Goal: Information Seeking & Learning: Learn about a topic

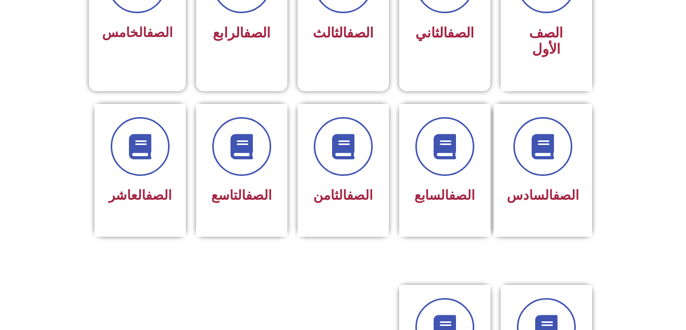
scroll to position [345, 0]
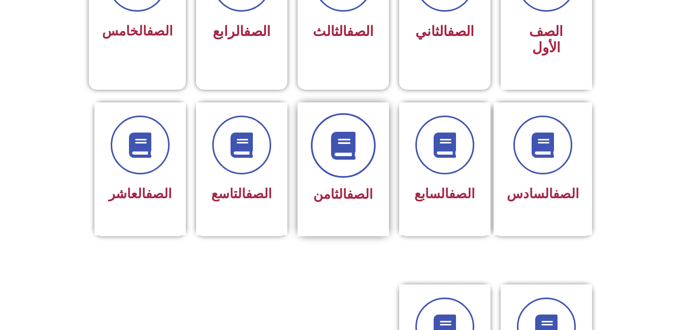
click at [338, 146] on span at bounding box center [343, 145] width 65 height 65
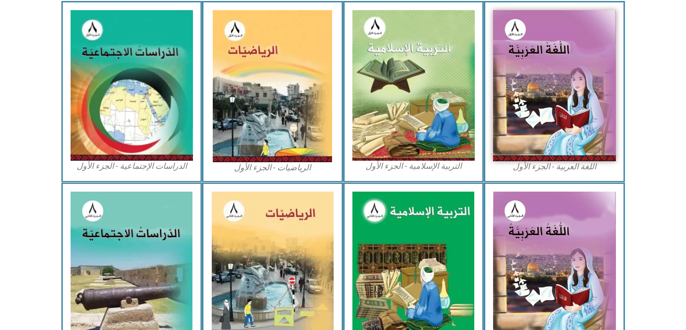
scroll to position [316, 0]
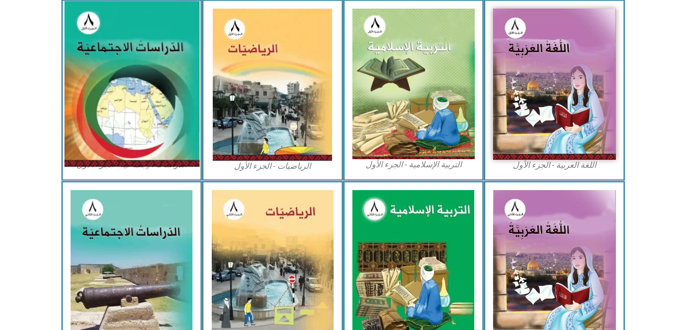
click at [114, 89] on img at bounding box center [131, 84] width 135 height 166
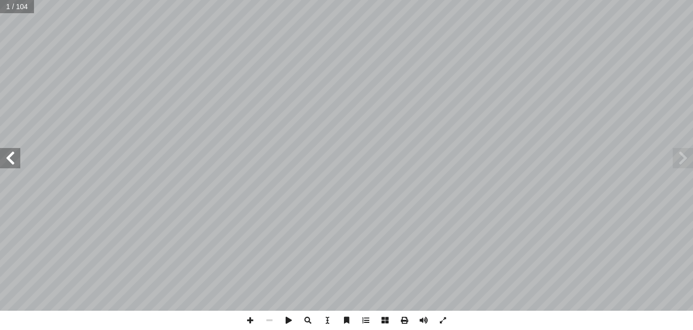
click at [16, 160] on span at bounding box center [10, 158] width 20 height 20
click at [9, 161] on span at bounding box center [10, 158] width 20 height 20
click at [0, 153] on span at bounding box center [10, 158] width 20 height 20
click at [14, 153] on span at bounding box center [10, 158] width 20 height 20
click at [420, 318] on span at bounding box center [423, 320] width 19 height 19
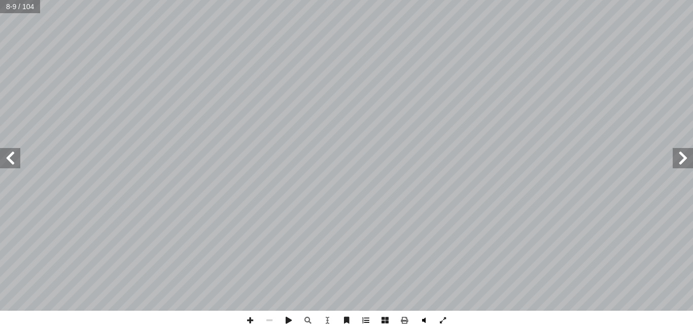
click at [420, 318] on span at bounding box center [423, 320] width 19 height 19
click at [288, 323] on span at bounding box center [288, 320] width 19 height 19
click at [250, 322] on span at bounding box center [250, 320] width 19 height 19
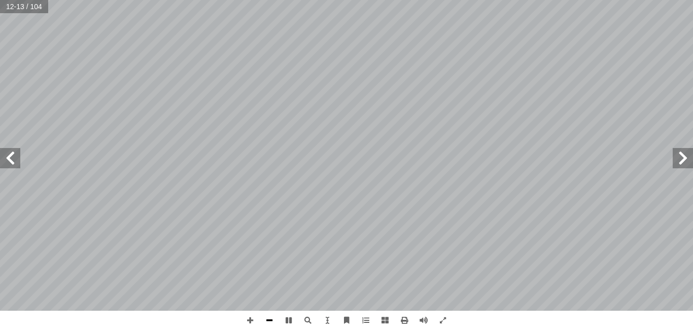
click at [273, 322] on span at bounding box center [269, 320] width 19 height 19
click at [329, 259] on div "١٠ سي: ْ ف َ ن ُ ر ِ ب َ ت ْ خ � ا تي: أ فيما يا ِ حيحة ّ الص ِ جابة إ ال� َ رم…" at bounding box center [346, 165] width 693 height 330
click at [287, 319] on span at bounding box center [288, 320] width 19 height 19
click at [683, 159] on span at bounding box center [683, 158] width 20 height 20
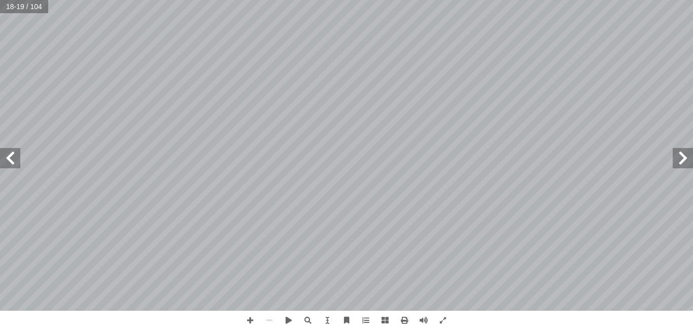
click at [683, 159] on span at bounding box center [683, 158] width 20 height 20
click at [686, 166] on span at bounding box center [683, 158] width 20 height 20
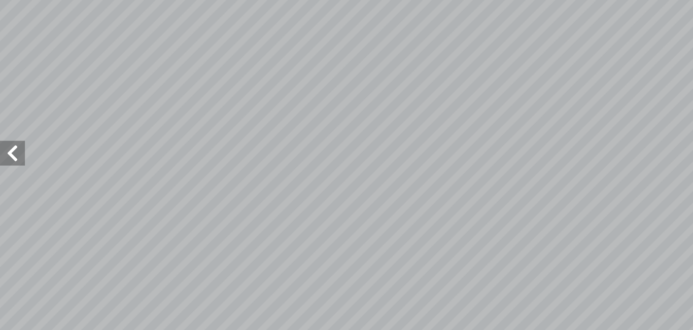
click at [17, 160] on span at bounding box center [10, 158] width 20 height 20
click at [687, 156] on span at bounding box center [683, 158] width 20 height 20
click at [17, 158] on span at bounding box center [10, 158] width 20 height 20
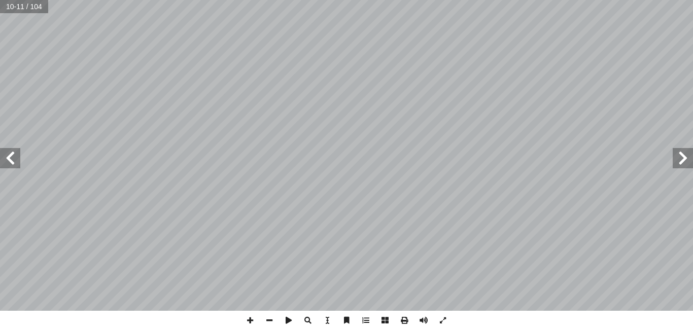
click at [18, 164] on span at bounding box center [10, 158] width 20 height 20
click at [18, 160] on span at bounding box center [10, 158] width 20 height 20
click at [437, 321] on span at bounding box center [442, 320] width 19 height 19
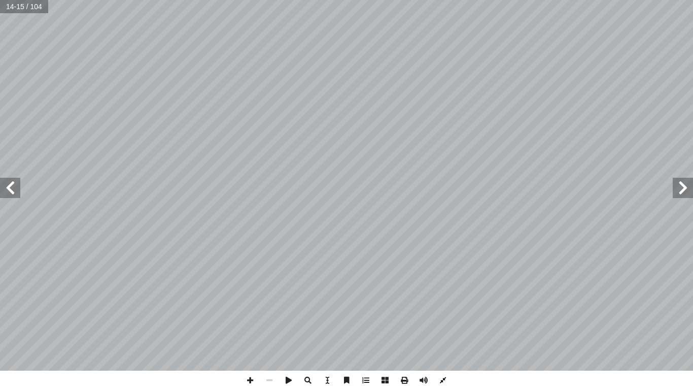
click at [440, 330] on span at bounding box center [442, 380] width 19 height 19
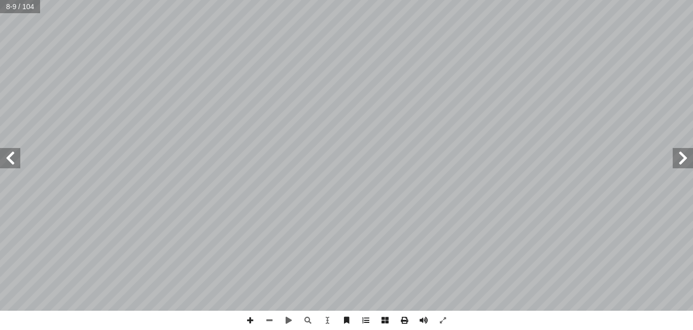
click at [681, 157] on span at bounding box center [683, 158] width 20 height 20
click at [7, 164] on span at bounding box center [10, 158] width 20 height 20
click at [13, 165] on span at bounding box center [10, 158] width 20 height 20
click at [676, 162] on span at bounding box center [683, 158] width 20 height 20
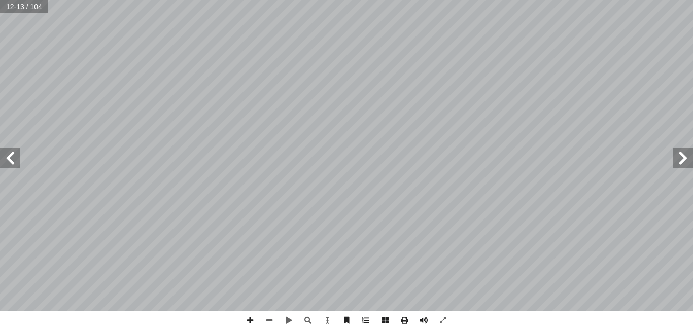
click at [676, 162] on span at bounding box center [683, 158] width 20 height 20
click at [14, 152] on span at bounding box center [10, 158] width 20 height 20
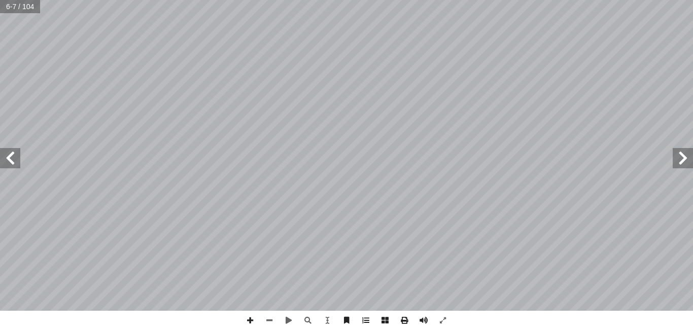
drag, startPoint x: 14, startPoint y: 152, endPoint x: 10, endPoint y: 157, distance: 6.2
click at [10, 157] on span at bounding box center [10, 158] width 20 height 20
click at [682, 168] on span at bounding box center [683, 158] width 20 height 20
